Goal: Task Accomplishment & Management: Manage account settings

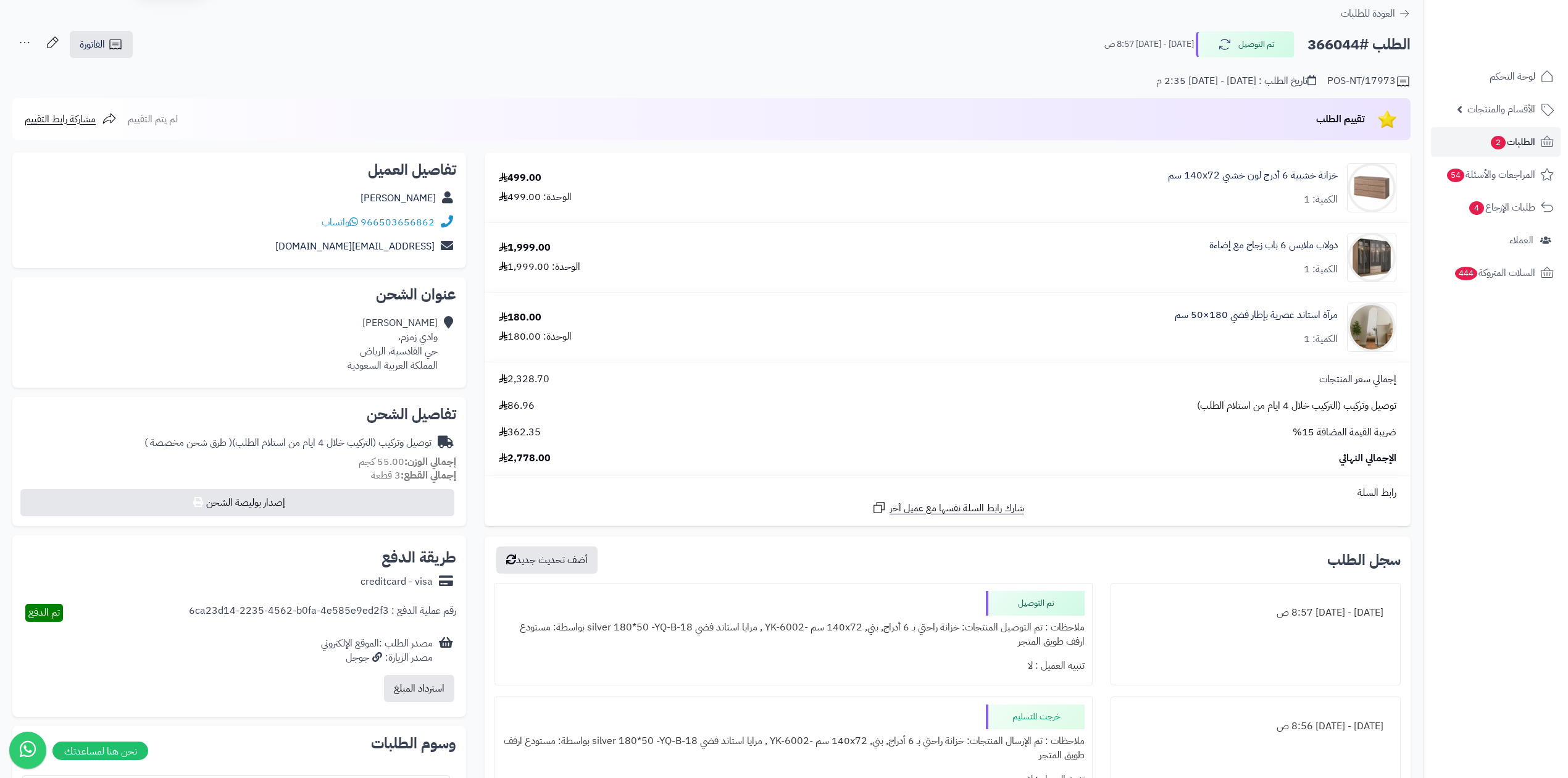
scroll to position [39, 0]
click at [1529, 148] on span "الطلبات 2" at bounding box center [1513, 142] width 45 height 18
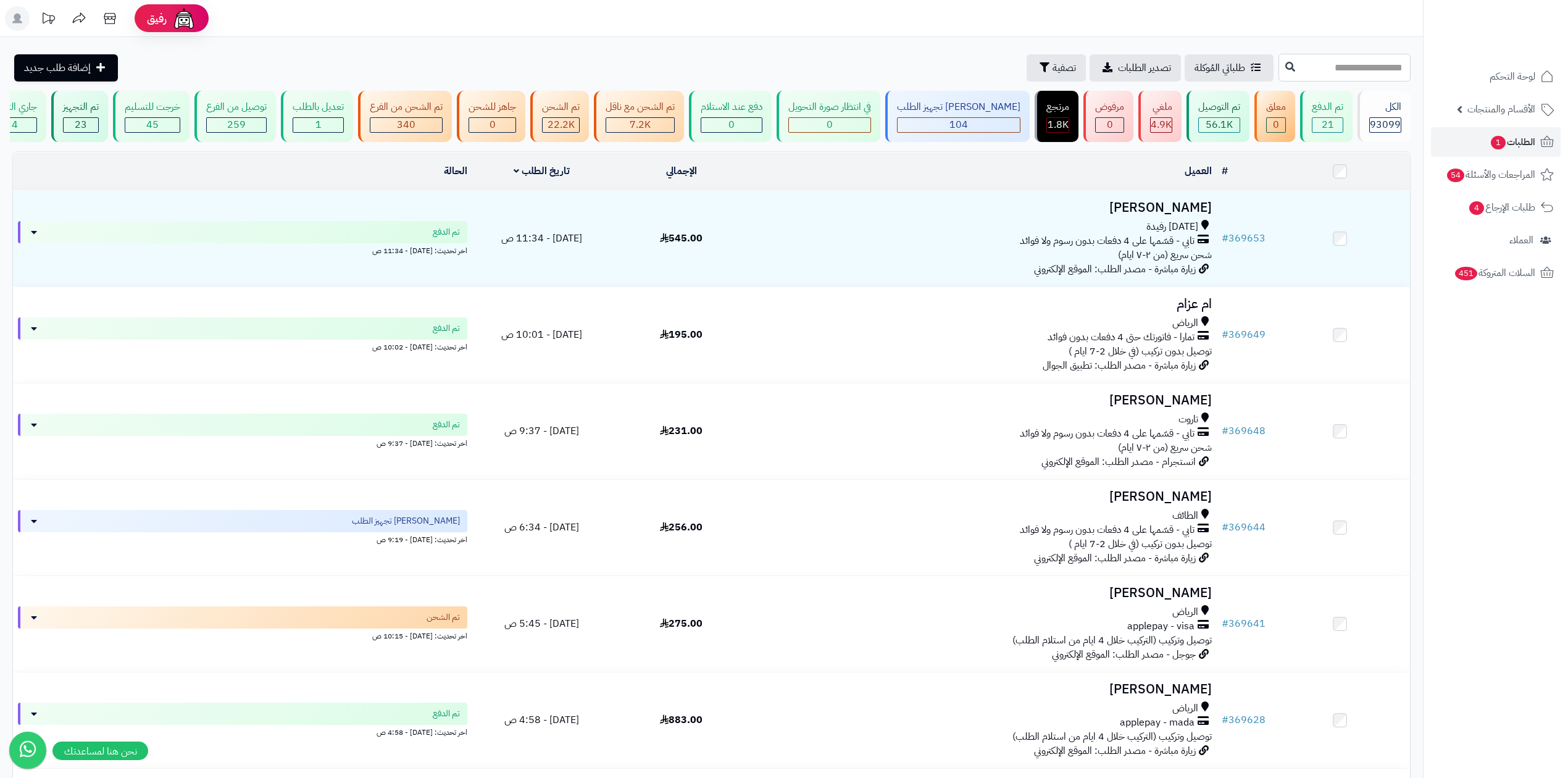
click at [1278, 73] on input "text" at bounding box center [1344, 67] width 132 height 28
paste input "******"
type input "******"
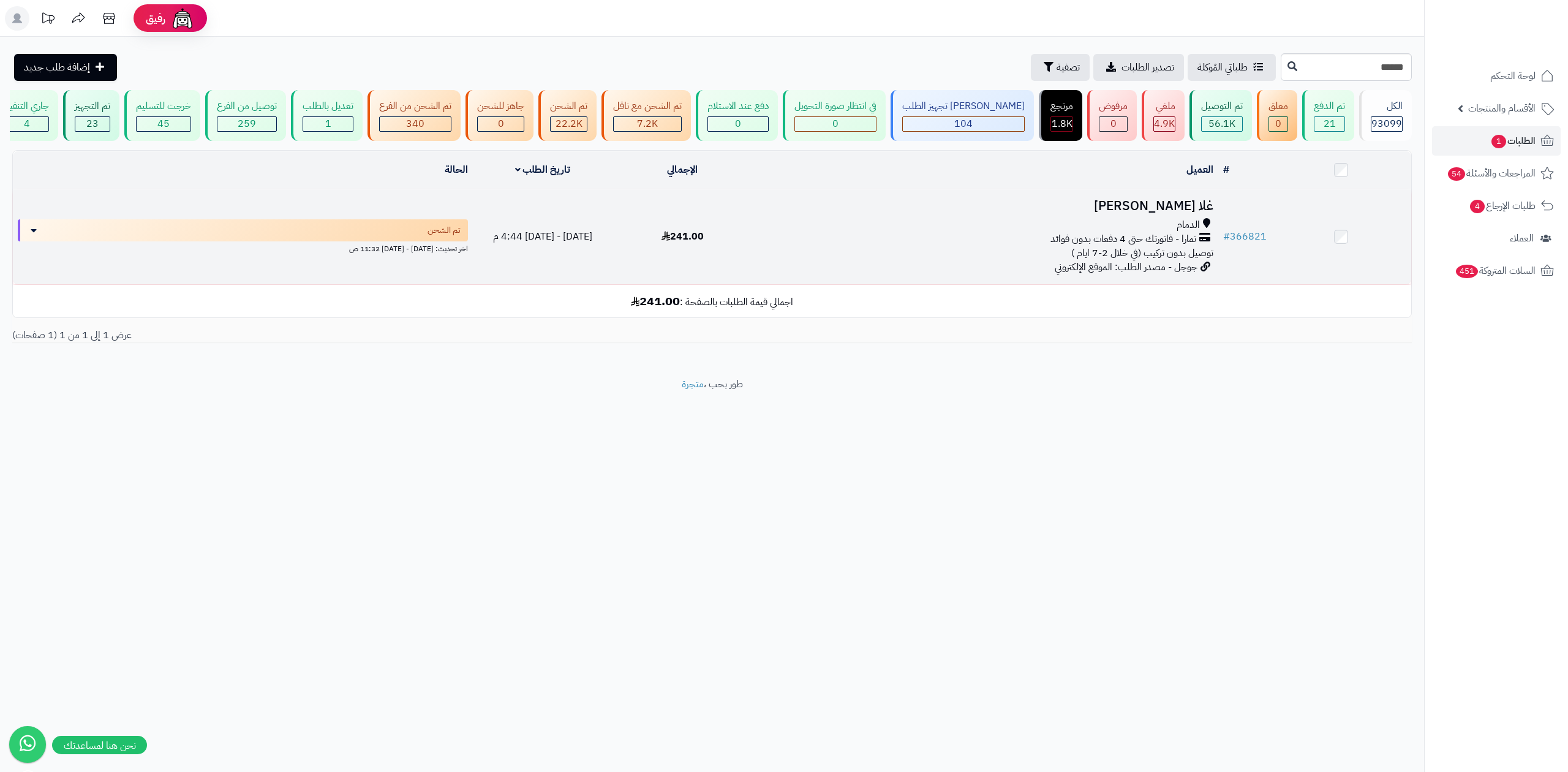
click at [1193, 199] on h3 "غلا [PERSON_NAME]" at bounding box center [984, 206] width 456 height 14
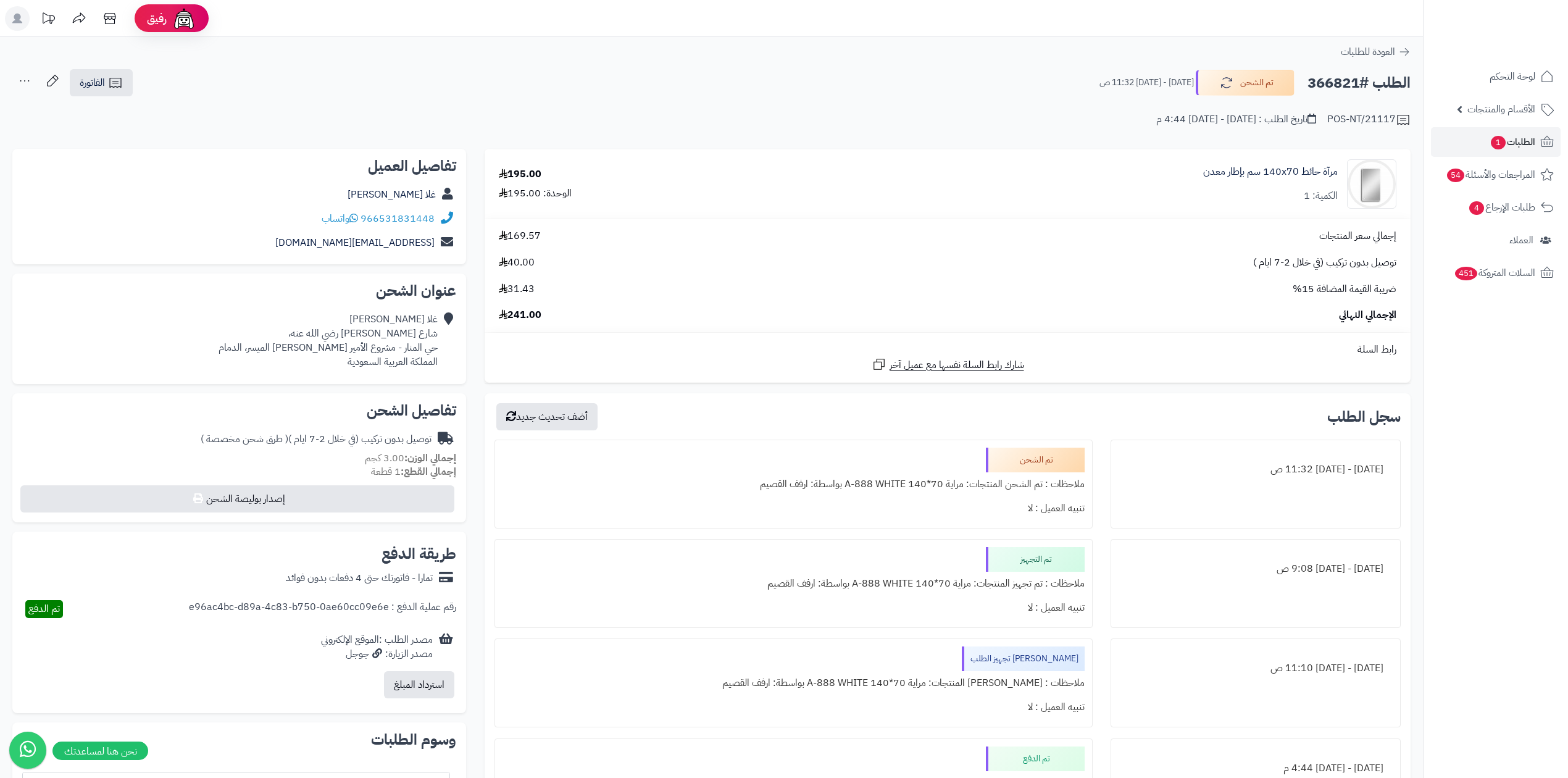
click at [1324, 79] on h2 "الطلب #366821" at bounding box center [1359, 83] width 103 height 25
copy h2 "366821"
drag, startPoint x: 437, startPoint y: 213, endPoint x: 357, endPoint y: 206, distance: 80.3
click at [357, 207] on div "966531831448 واتساب" at bounding box center [239, 218] width 434 height 24
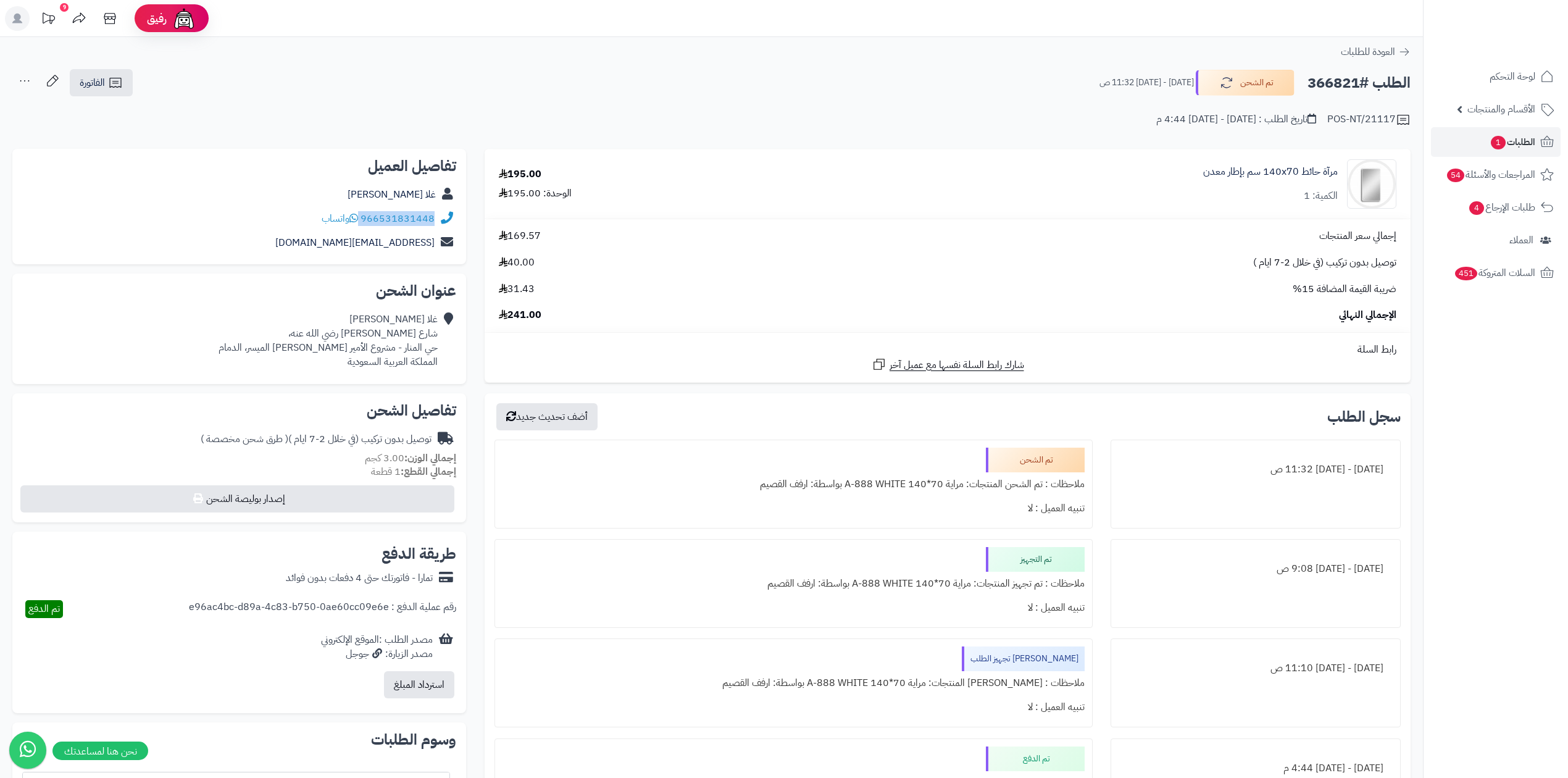
copy div "966531831448"
